Goal: Task Accomplishment & Management: Manage account settings

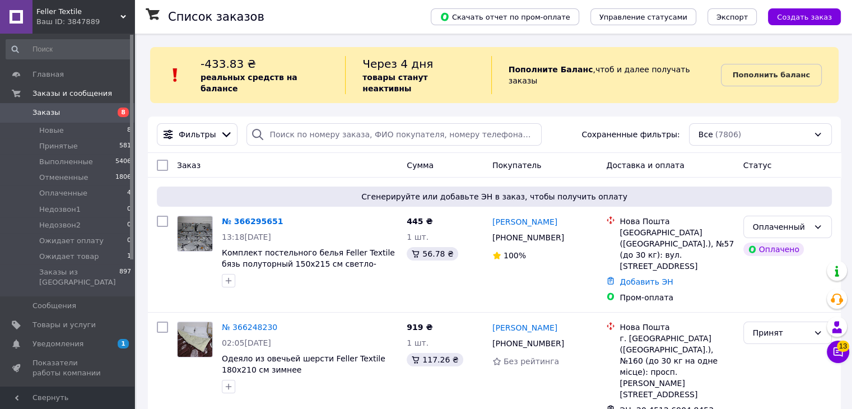
click at [840, 356] on icon at bounding box center [838, 351] width 11 height 11
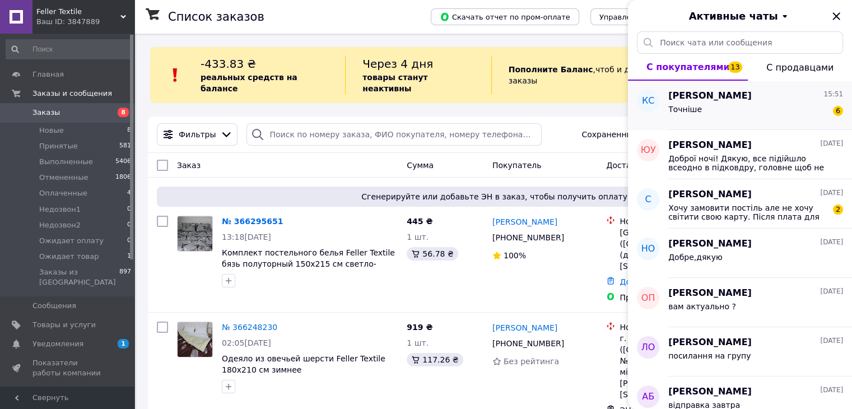
click at [737, 112] on div "Точніше 6" at bounding box center [756, 112] width 175 height 18
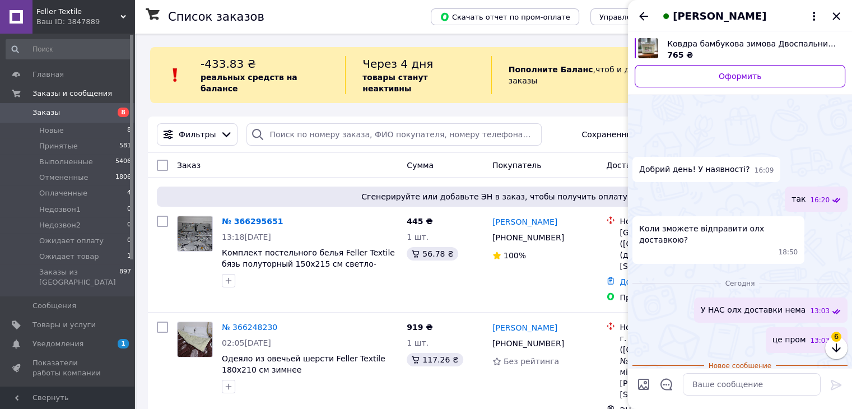
scroll to position [188, 0]
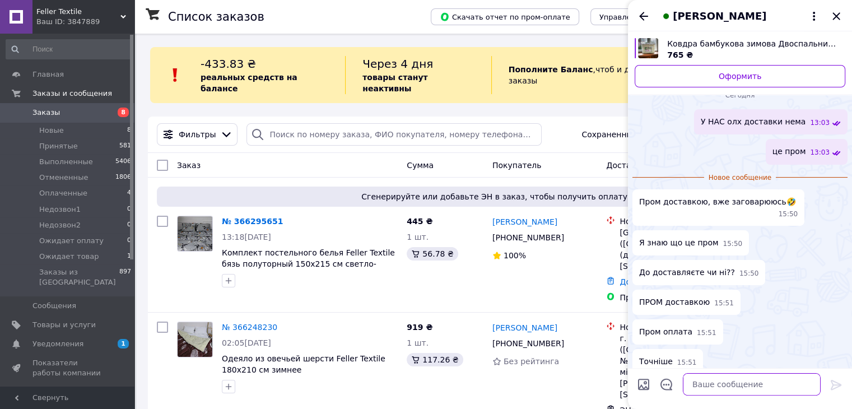
click at [711, 373] on textarea at bounding box center [752, 384] width 138 height 22
type textarea "так"
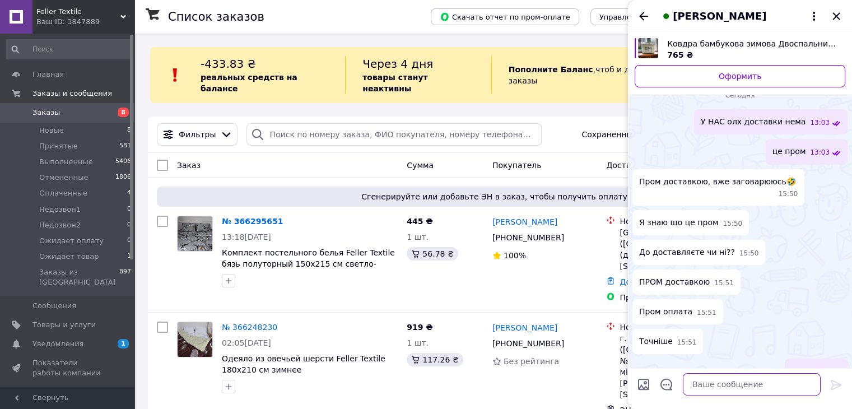
scroll to position [169, 0]
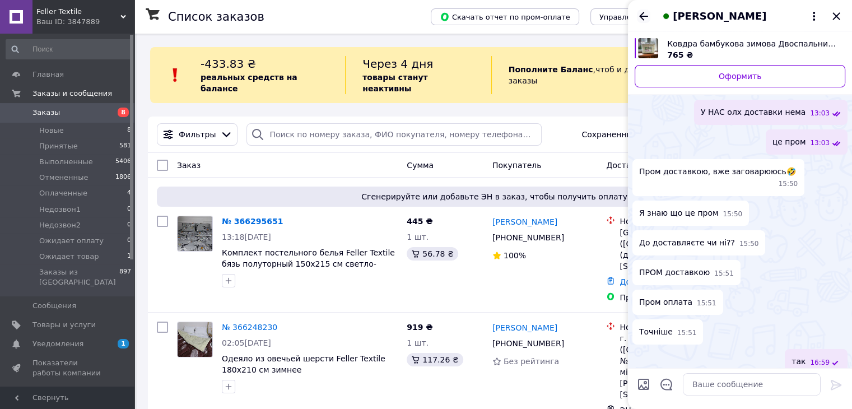
click at [647, 14] on icon "Назад" at bounding box center [643, 16] width 13 height 13
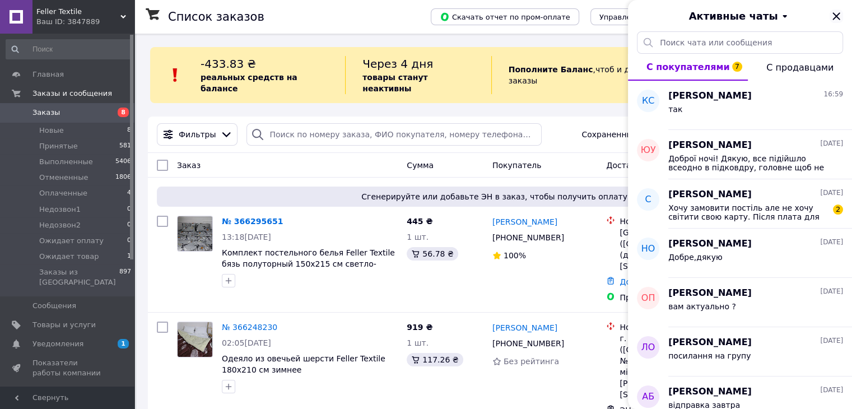
click at [836, 11] on icon "Закрыть" at bounding box center [836, 16] width 13 height 13
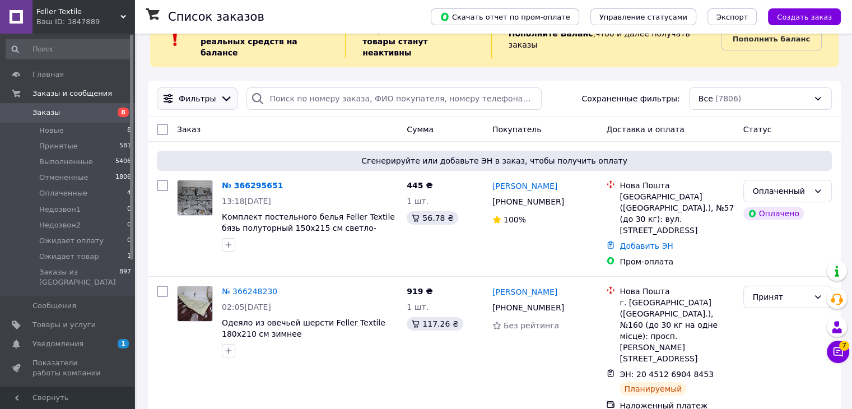
scroll to position [56, 0]
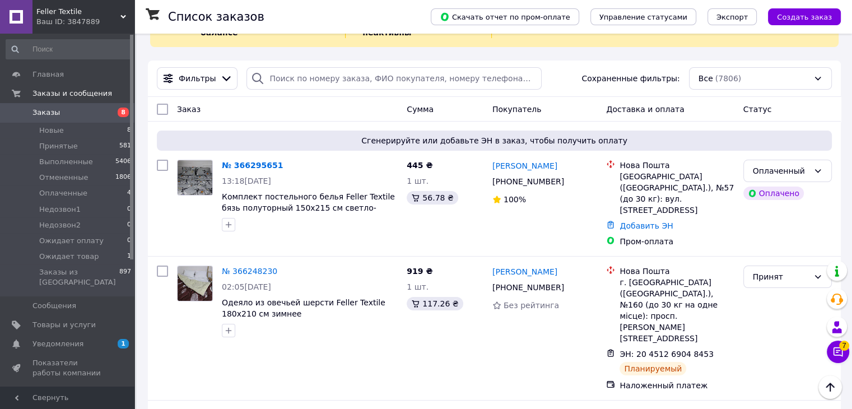
click at [92, 7] on span "Feller Textile" at bounding box center [78, 12] width 84 height 10
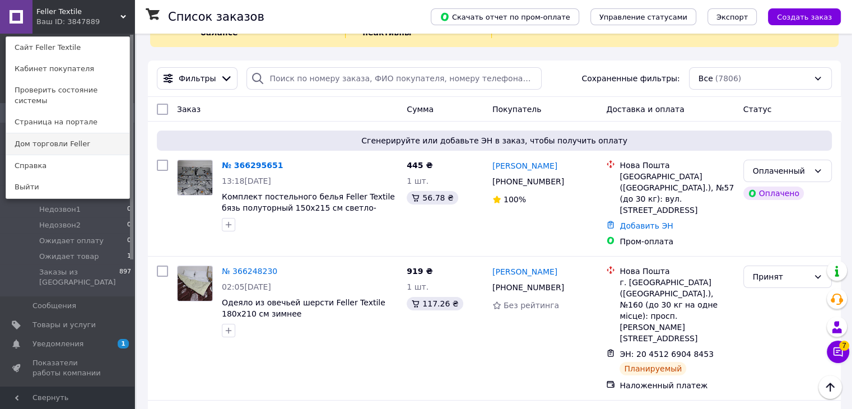
click at [67, 133] on link "Дом торговли Feller" at bounding box center [67, 143] width 123 height 21
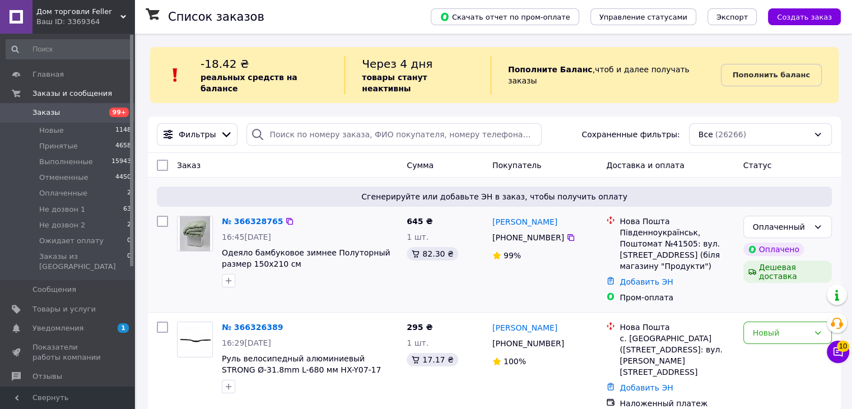
scroll to position [56, 0]
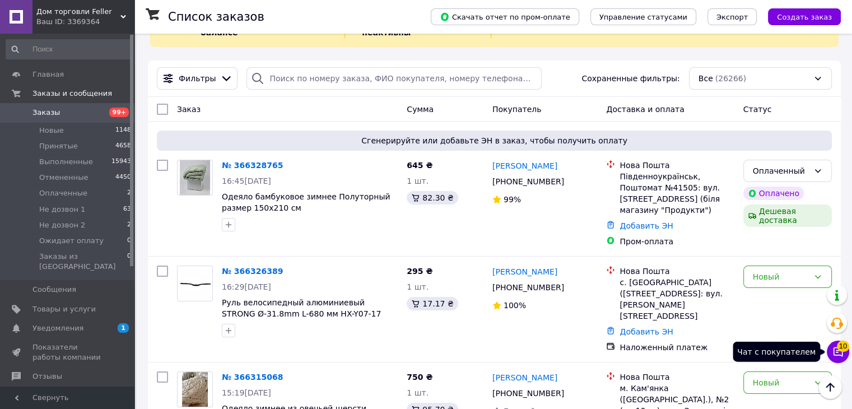
click at [832, 355] on button "Чат с покупателем 10" at bounding box center [838, 352] width 22 height 22
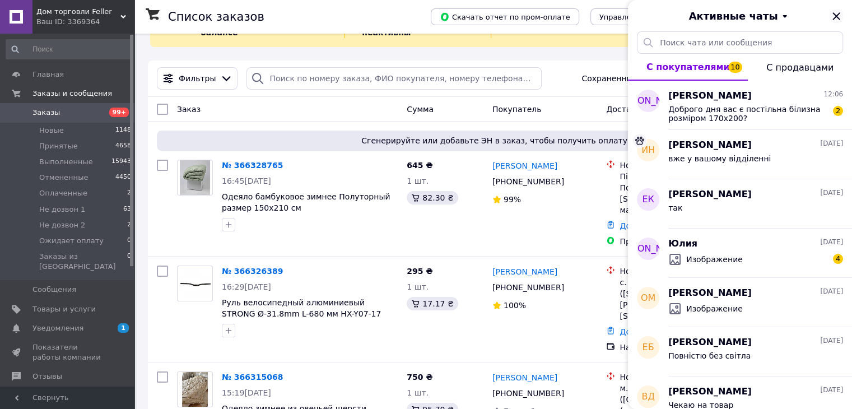
click at [838, 15] on icon "Закрыть" at bounding box center [836, 16] width 13 height 13
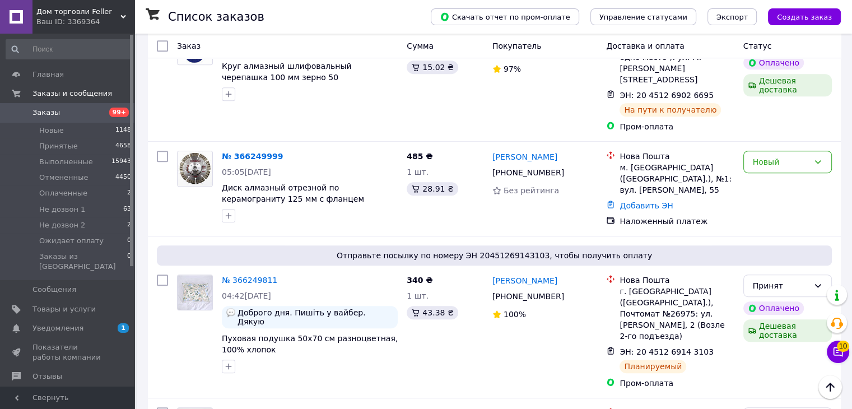
scroll to position [560, 0]
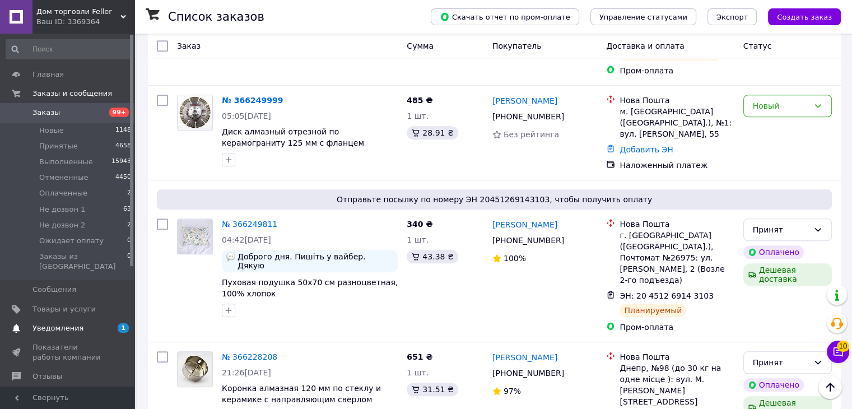
click at [54, 323] on span "Уведомления" at bounding box center [58, 328] width 51 height 10
